Goal: Transaction & Acquisition: Purchase product/service

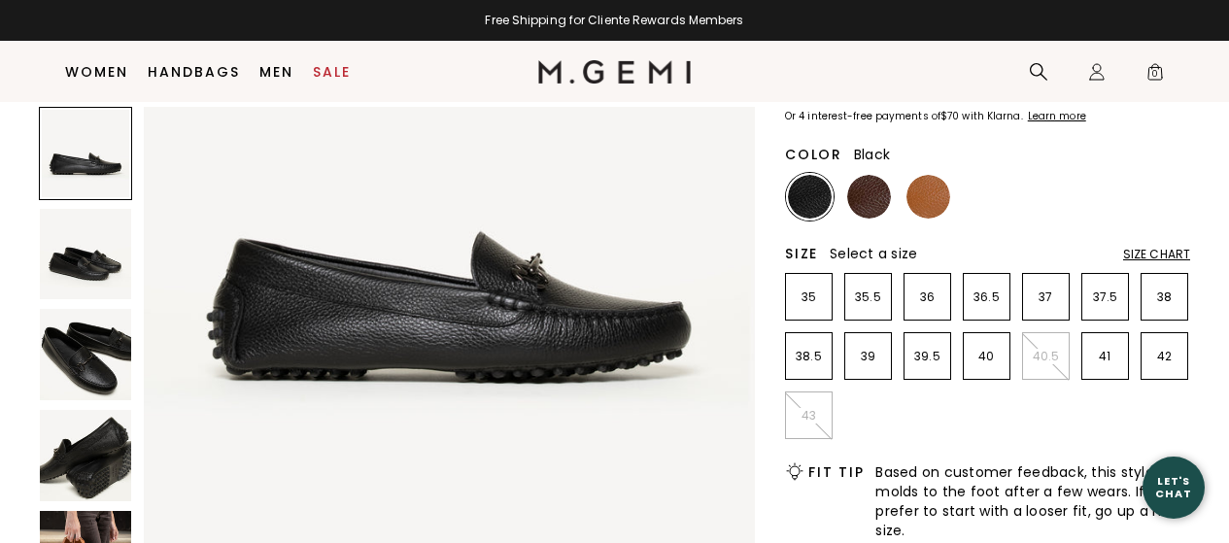
scroll to position [175, 0]
drag, startPoint x: 1047, startPoint y: 236, endPoint x: 1052, endPoint y: 223, distance: 13.5
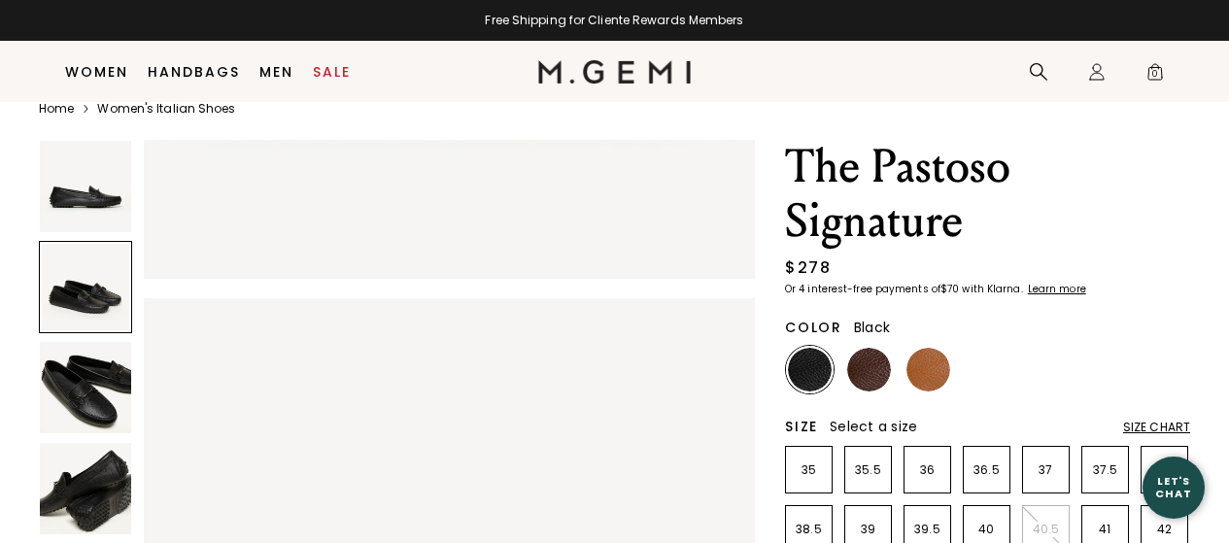
scroll to position [30, 0]
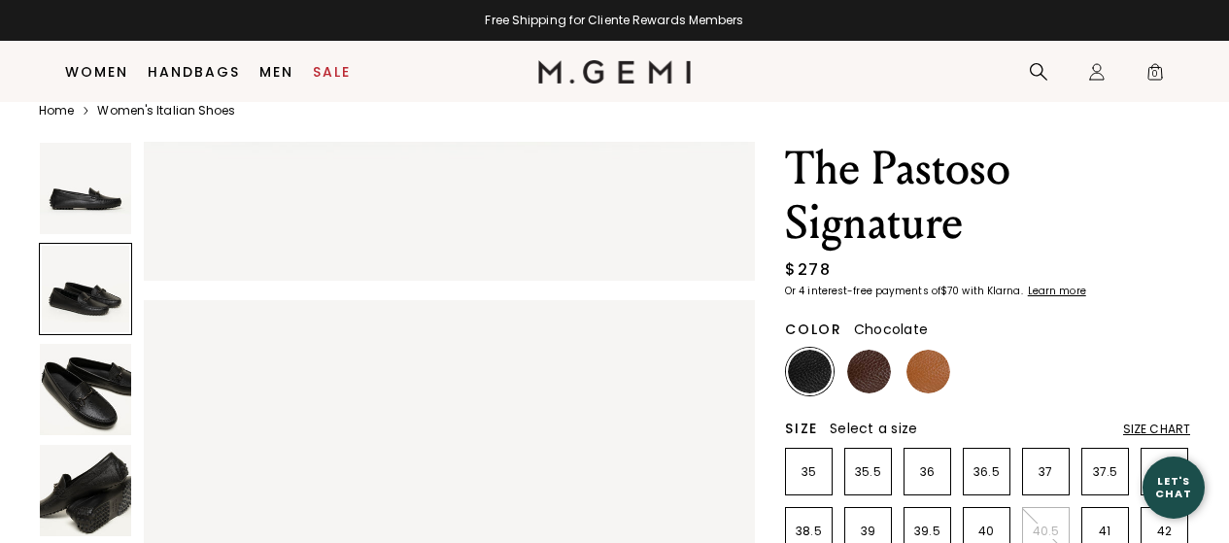
click at [876, 373] on img at bounding box center [869, 372] width 44 height 44
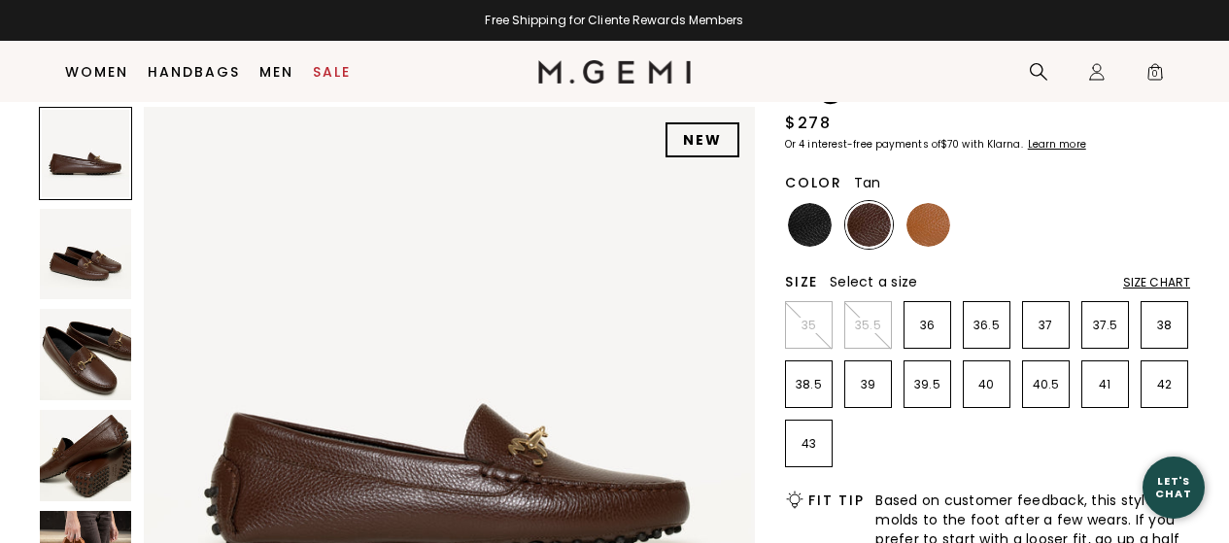
scroll to position [179, 0]
click at [935, 228] on img at bounding box center [928, 223] width 44 height 44
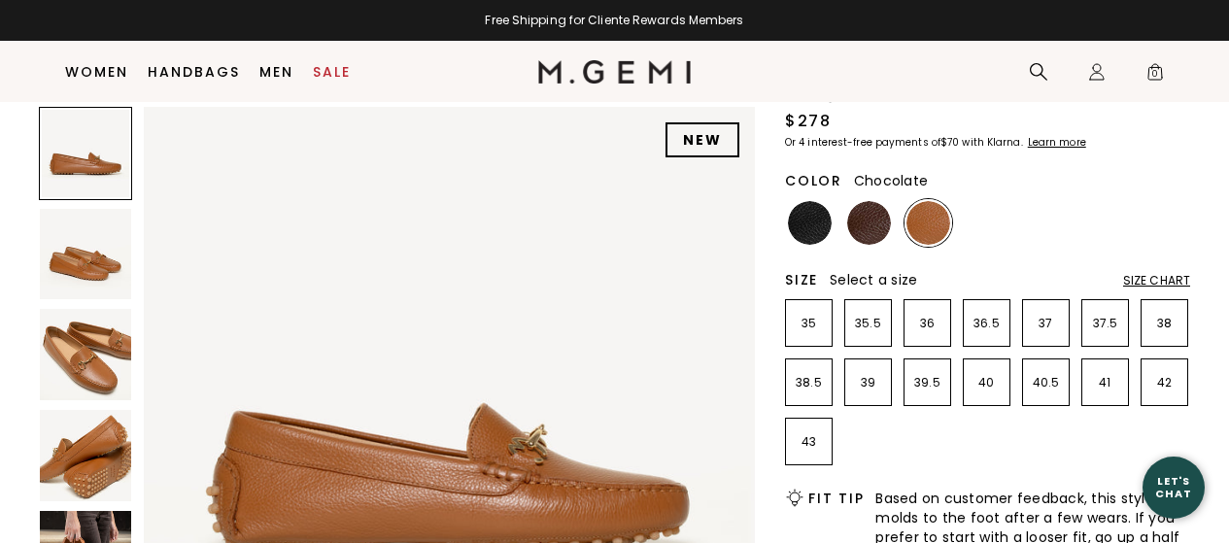
click at [876, 228] on img at bounding box center [869, 223] width 44 height 44
